Goal: Navigation & Orientation: Find specific page/section

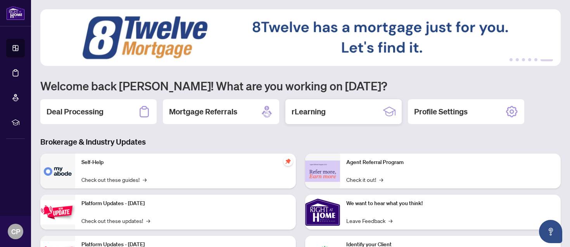
click at [338, 115] on div "rLearning" at bounding box center [343, 111] width 116 height 25
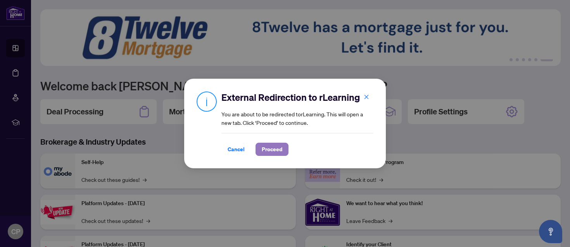
click at [275, 153] on span "Proceed" at bounding box center [272, 149] width 21 height 12
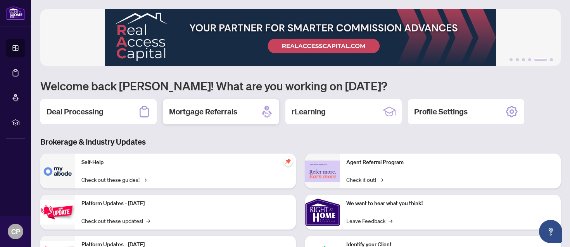
click at [236, 114] on h2 "Mortgage Referrals" at bounding box center [203, 111] width 68 height 11
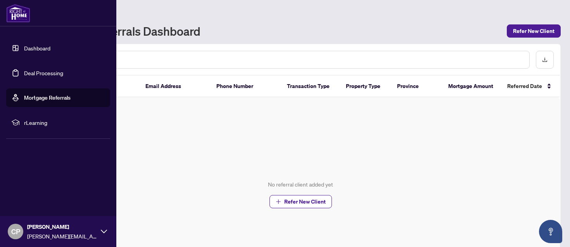
click at [18, 20] on img at bounding box center [18, 13] width 24 height 19
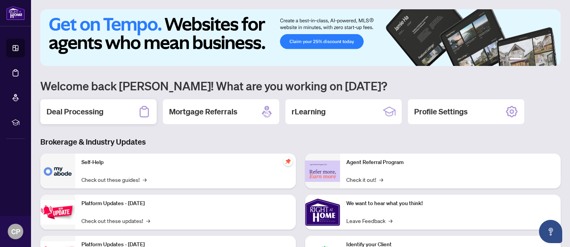
click at [130, 110] on div "Deal Processing" at bounding box center [98, 111] width 116 height 25
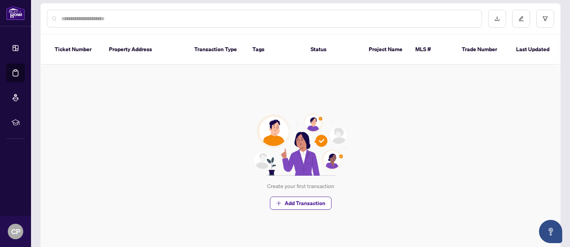
scroll to position [53, 0]
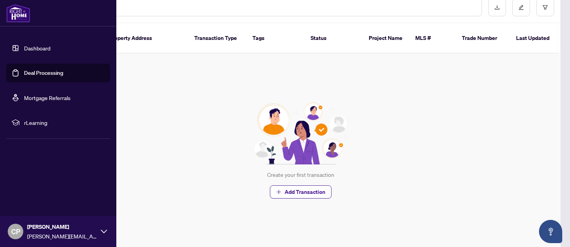
click at [17, 9] on img at bounding box center [18, 13] width 24 height 19
